Goal: Check status

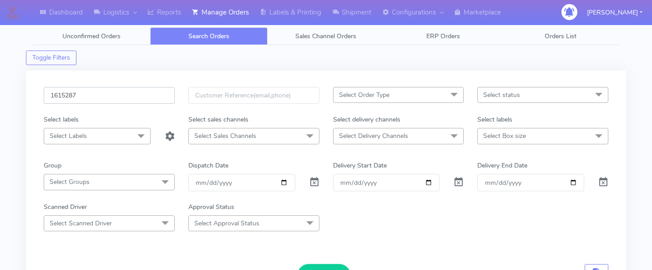
click at [96, 100] on input "1615287" at bounding box center [109, 95] width 131 height 17
paste input "1615702"
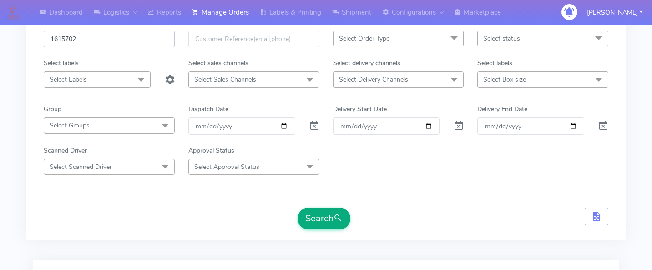
type input "1615702"
click at [314, 215] on button "Search" at bounding box center [324, 218] width 53 height 22
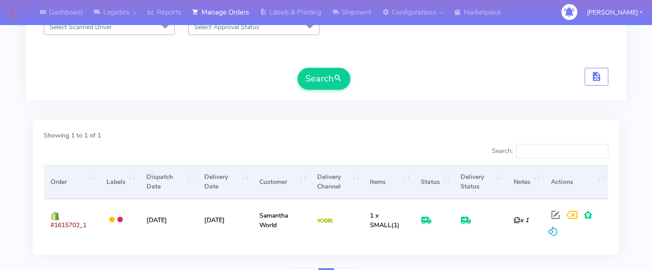
scroll to position [205, 0]
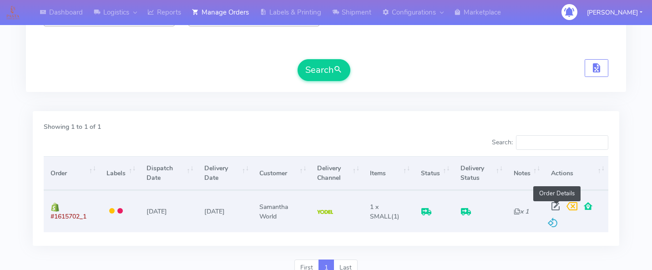
click at [557, 205] on span at bounding box center [555, 208] width 16 height 9
select select "5"
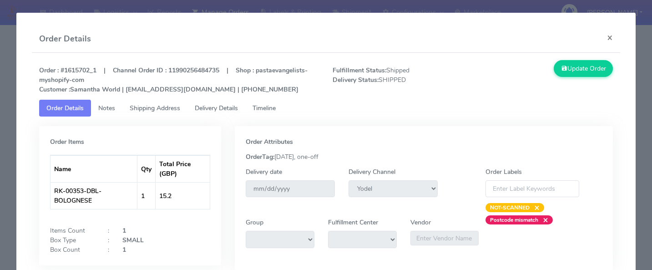
click at [235, 106] on span "Delivery Details" at bounding box center [216, 108] width 43 height 9
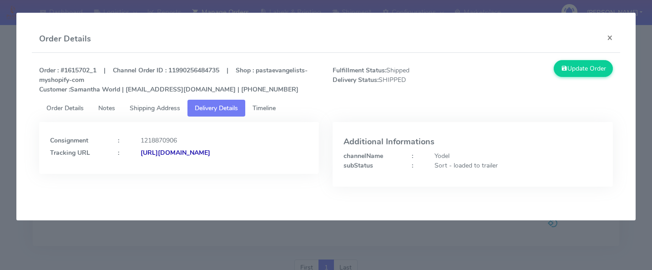
click at [276, 106] on span "Timeline" at bounding box center [264, 108] width 23 height 9
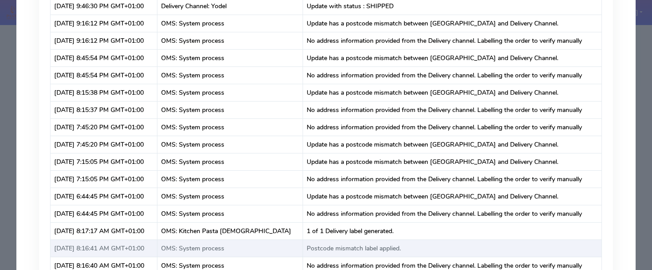
scroll to position [0, 0]
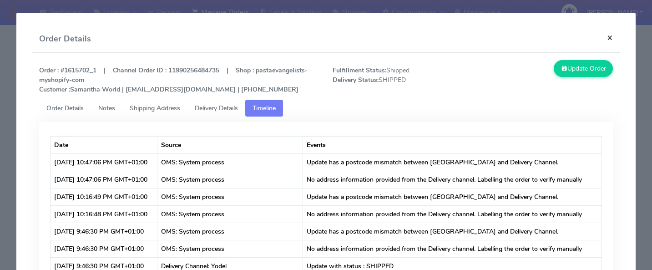
click at [612, 40] on button "×" at bounding box center [610, 37] width 20 height 24
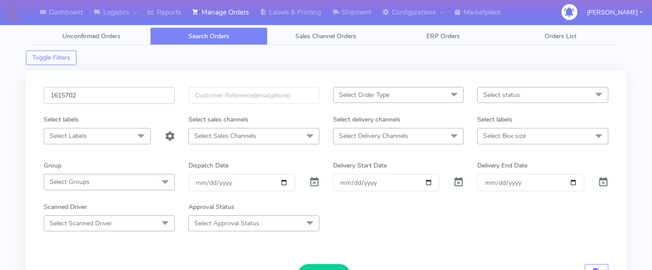
click at [123, 99] on input "1615702" at bounding box center [109, 95] width 131 height 17
paste input "1615413_1"
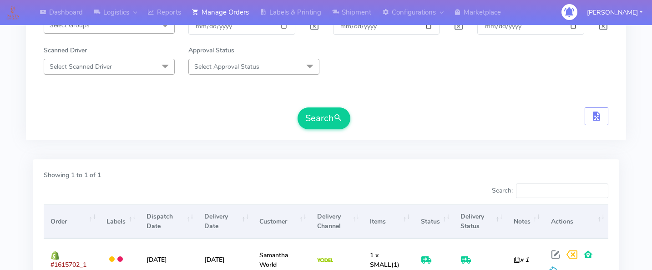
scroll to position [157, 0]
type input "1615413_1"
click at [322, 113] on button "Search" at bounding box center [324, 117] width 53 height 22
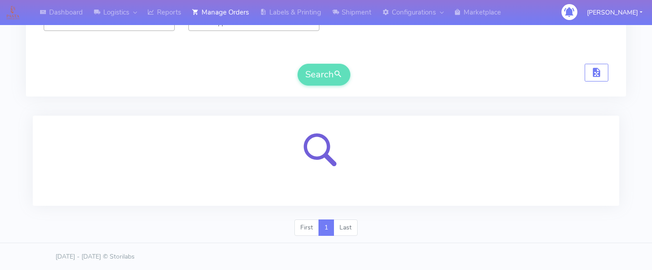
scroll to position [238, 0]
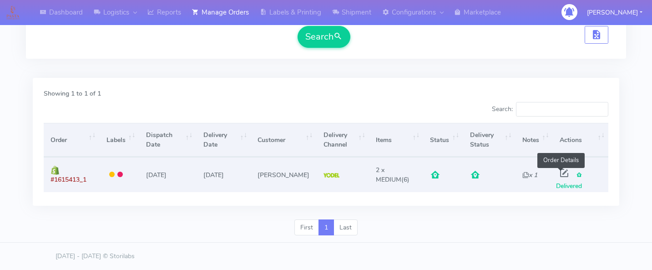
click at [556, 171] on span at bounding box center [564, 175] width 16 height 9
select select "5"
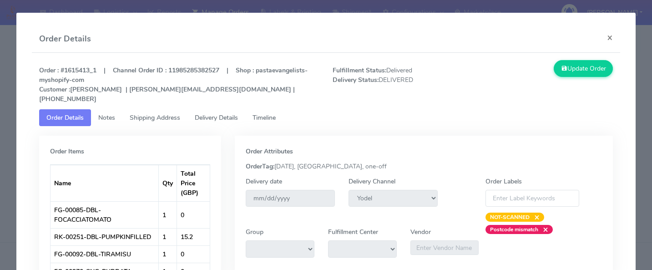
click at [229, 113] on span "Delivery Details" at bounding box center [216, 117] width 43 height 9
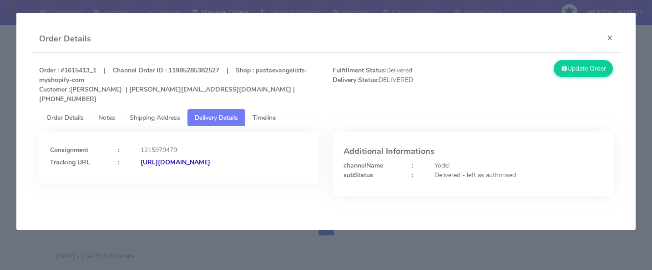
drag, startPoint x: 238, startPoint y: 166, endPoint x: 188, endPoint y: 171, distance: 49.8
click at [187, 171] on div "Consignment : 1215979479 Tracking URL : [URL][DOMAIN_NAME]" at bounding box center [179, 157] width 280 height 52
drag, startPoint x: 227, startPoint y: 162, endPoint x: 148, endPoint y: 162, distance: 78.7
click at [148, 162] on div "[URL][DOMAIN_NAME]" at bounding box center [224, 162] width 181 height 10
